Goal: Task Accomplishment & Management: Manage account settings

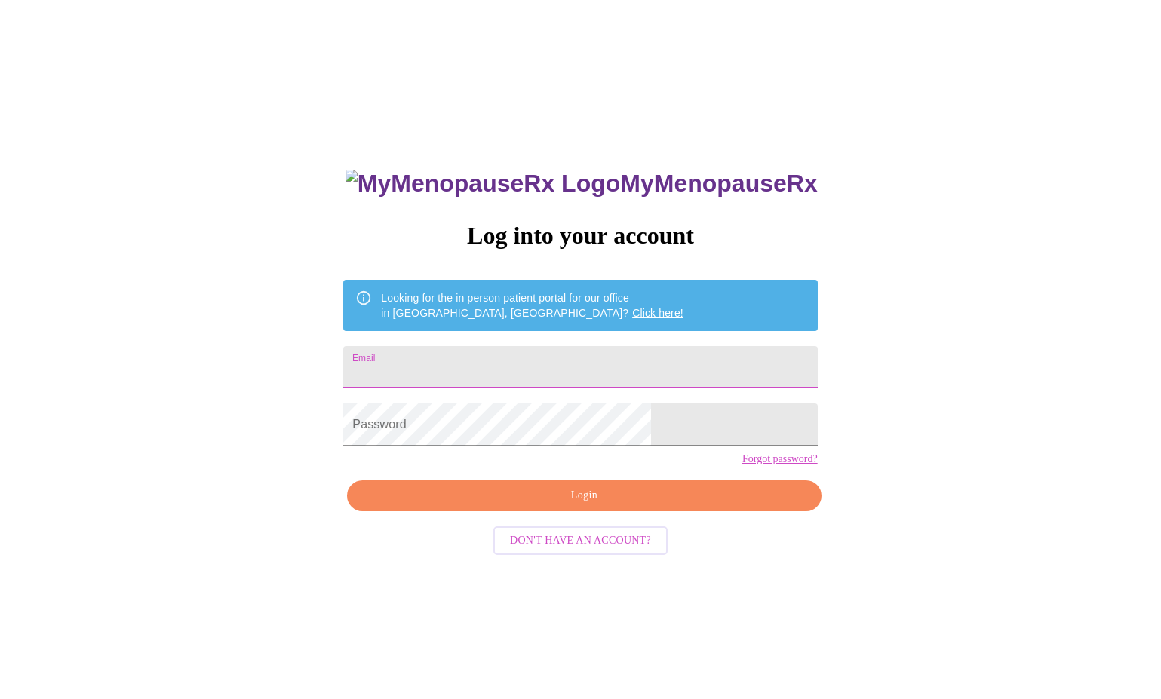
click at [455, 373] on input "Email" at bounding box center [580, 367] width 474 height 42
click at [559, 376] on input "Email" at bounding box center [580, 367] width 474 height 42
click at [533, 505] on span "Login" at bounding box center [583, 496] width 439 height 19
click at [908, 492] on div "MyMenopauseRx Log into your account Looking for the in person patient portal fo…" at bounding box center [580, 425] width 1149 height 839
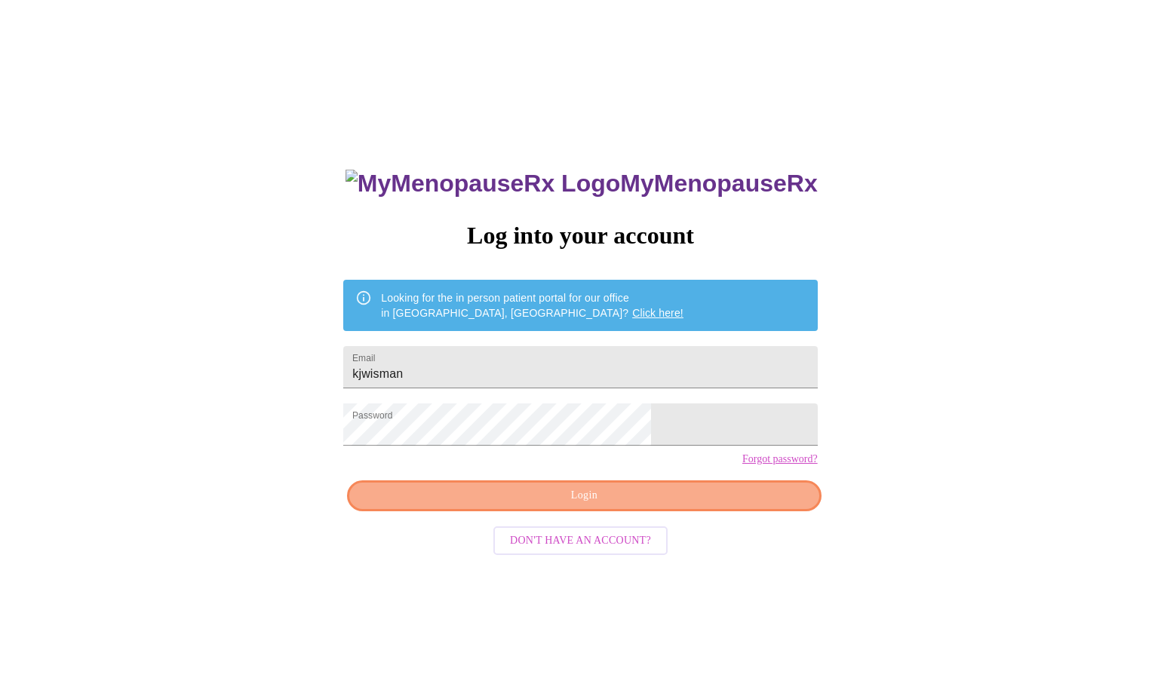
click at [681, 505] on span "Login" at bounding box center [583, 496] width 439 height 19
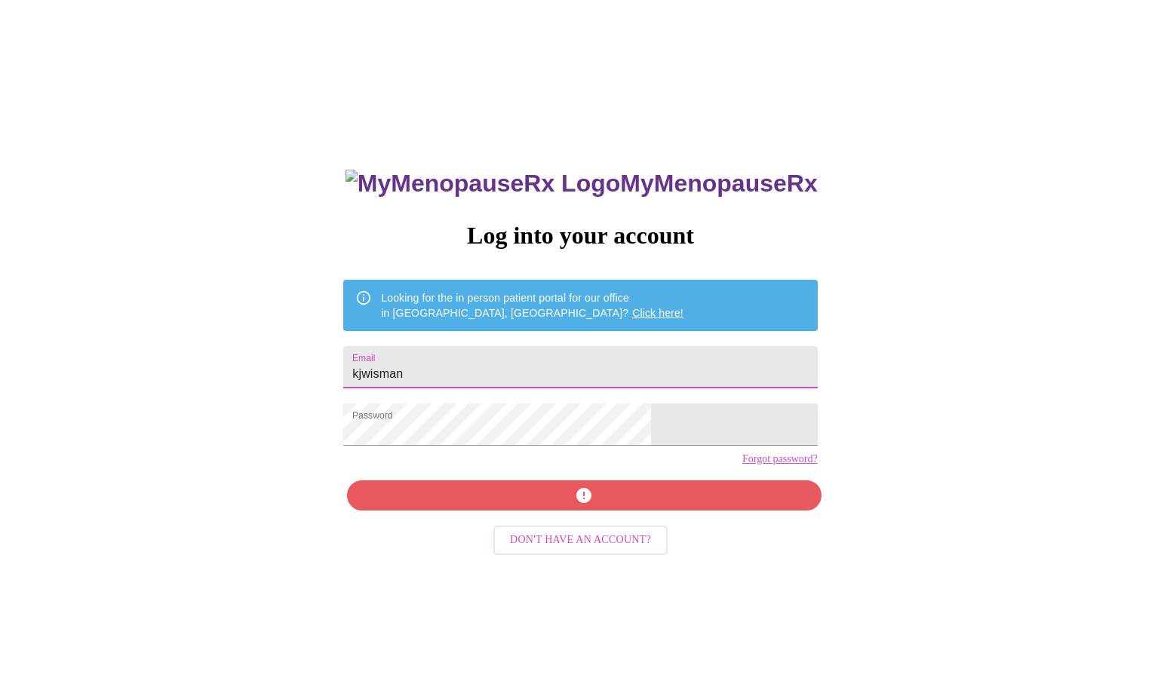
click at [515, 369] on input "kjwisman" at bounding box center [580, 367] width 474 height 42
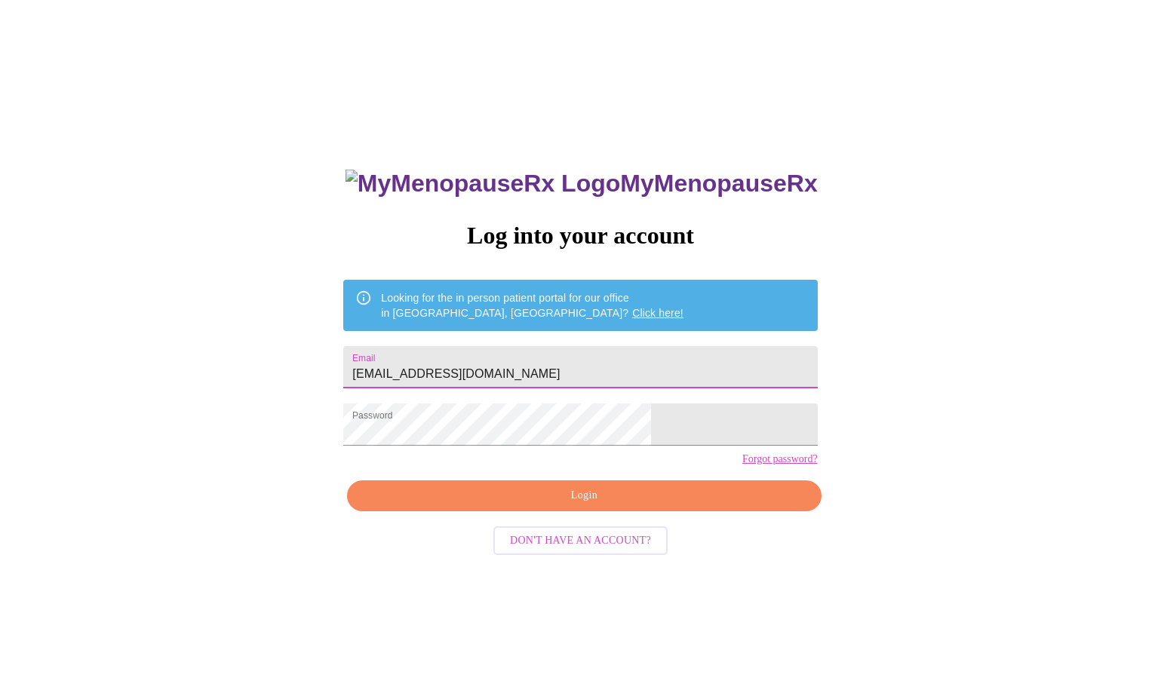
type input "[EMAIL_ADDRESS][DOMAIN_NAME]"
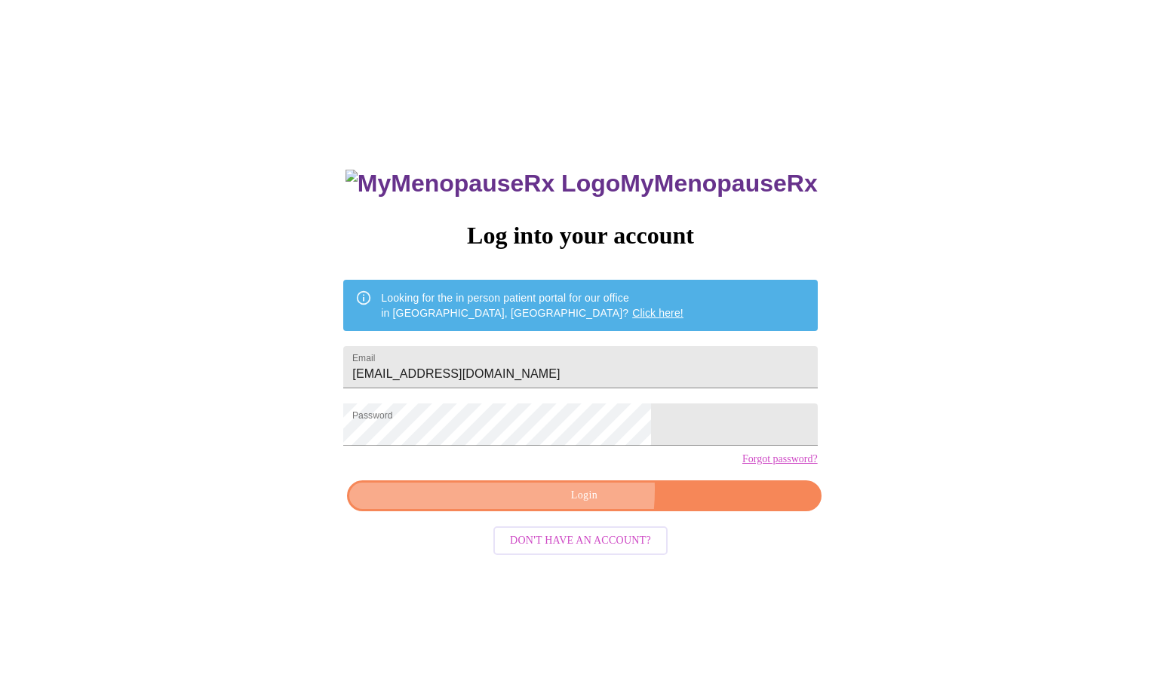
click at [523, 505] on span "Login" at bounding box center [583, 496] width 439 height 19
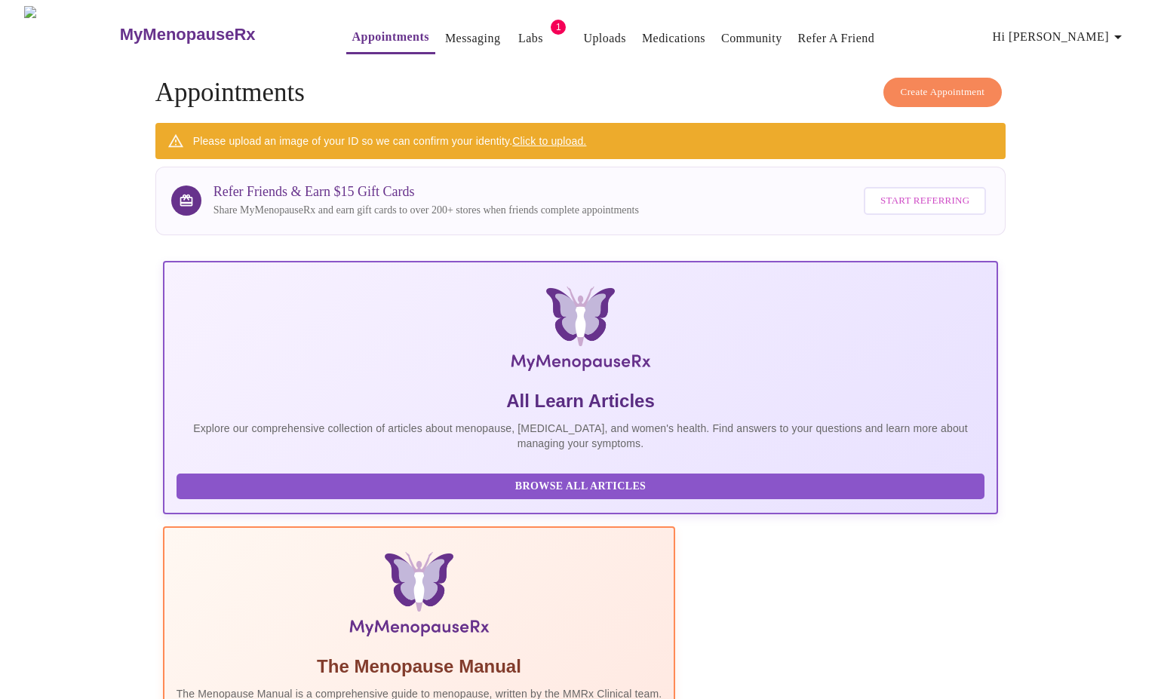
click at [518, 31] on link "Labs" at bounding box center [530, 38] width 25 height 21
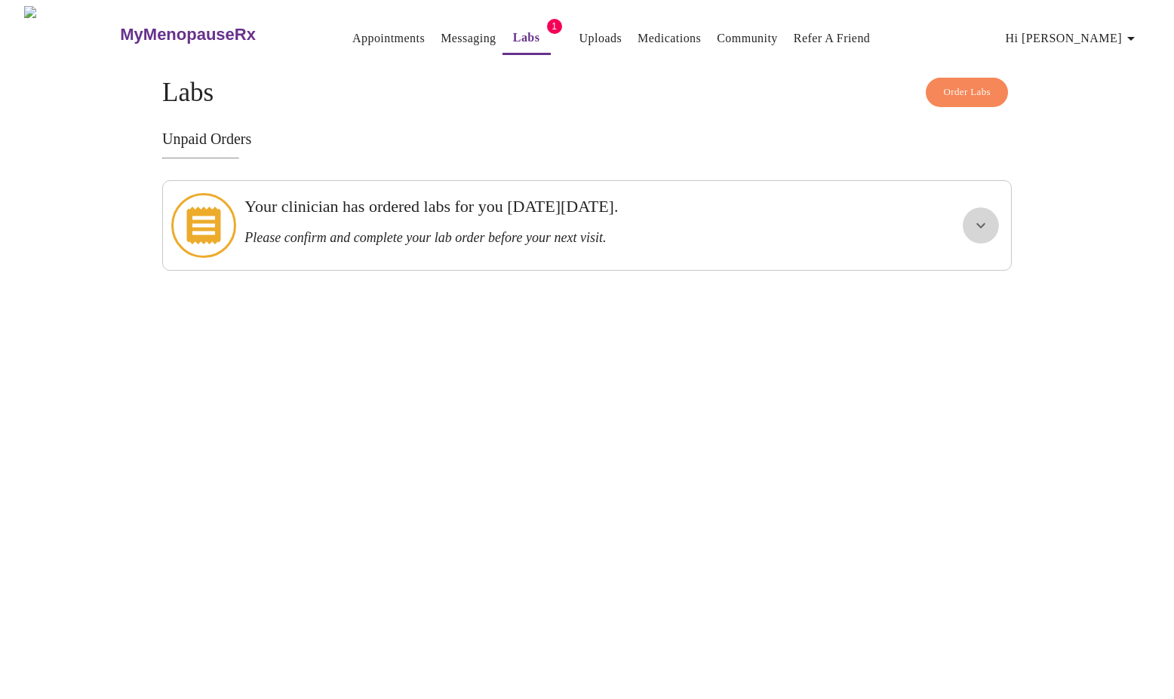
click at [975, 217] on icon "show more" at bounding box center [981, 226] width 18 height 18
